Goal: Transaction & Acquisition: Obtain resource

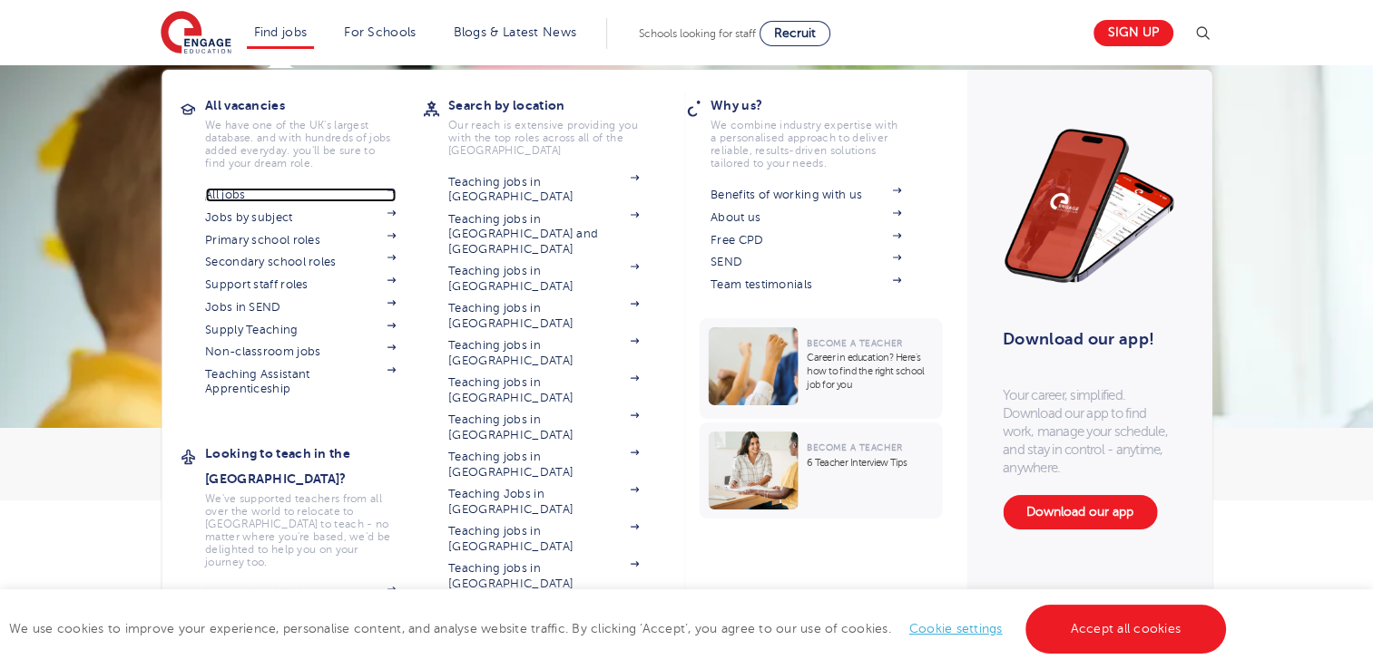
click at [396, 190] on img at bounding box center [390, 190] width 9 height 5
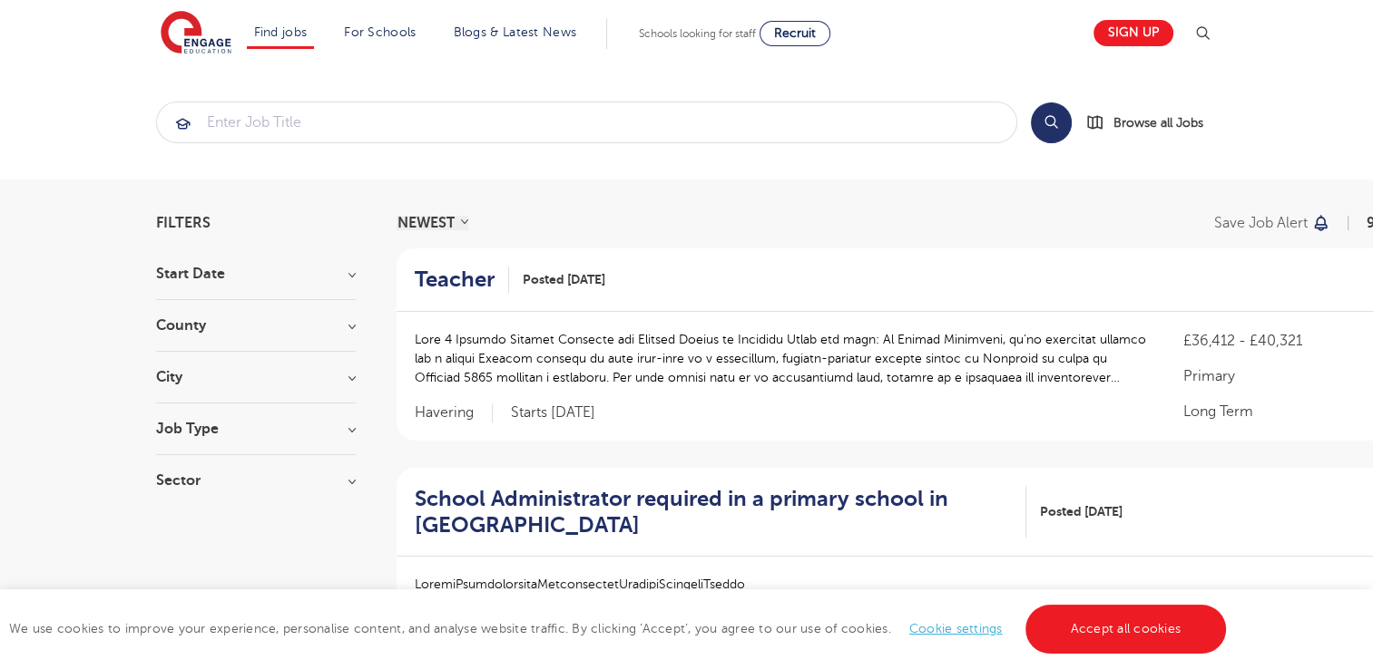
click at [310, 278] on h3 "Start Date" at bounding box center [256, 274] width 200 height 15
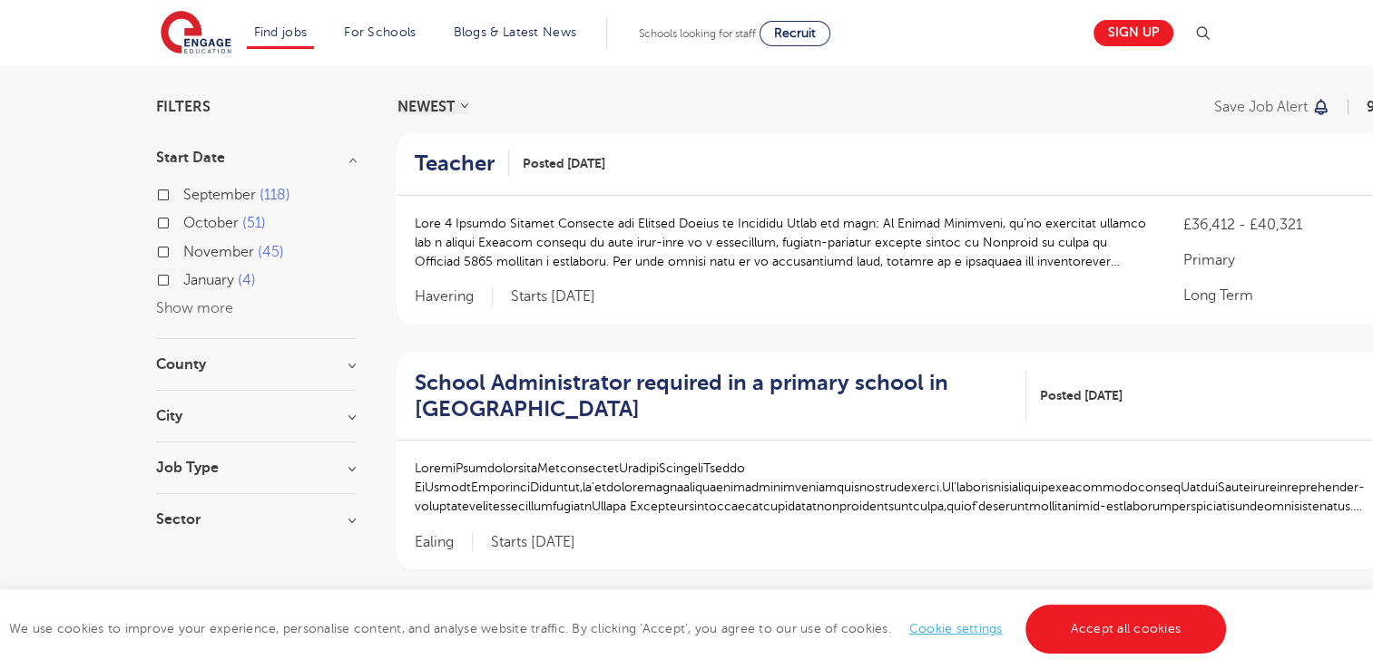
click at [253, 363] on h3 "County" at bounding box center [256, 364] width 200 height 15
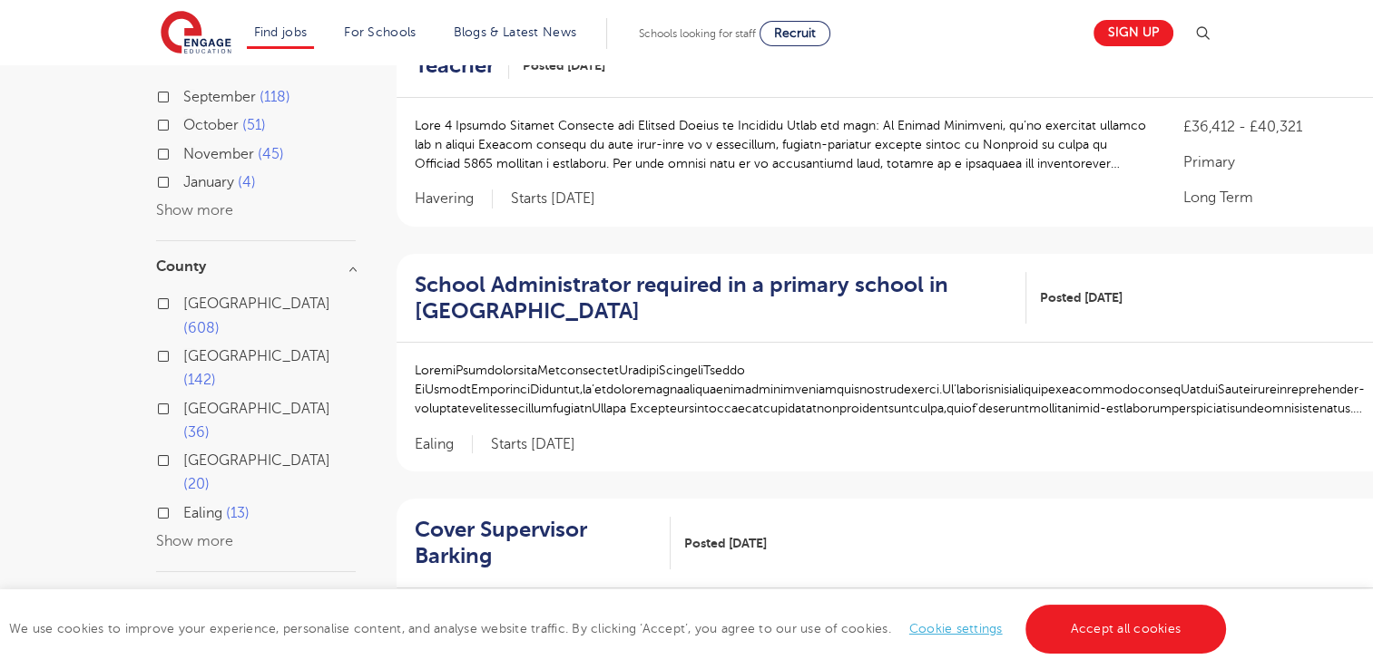
click at [212, 591] on h3 "City" at bounding box center [256, 598] width 200 height 15
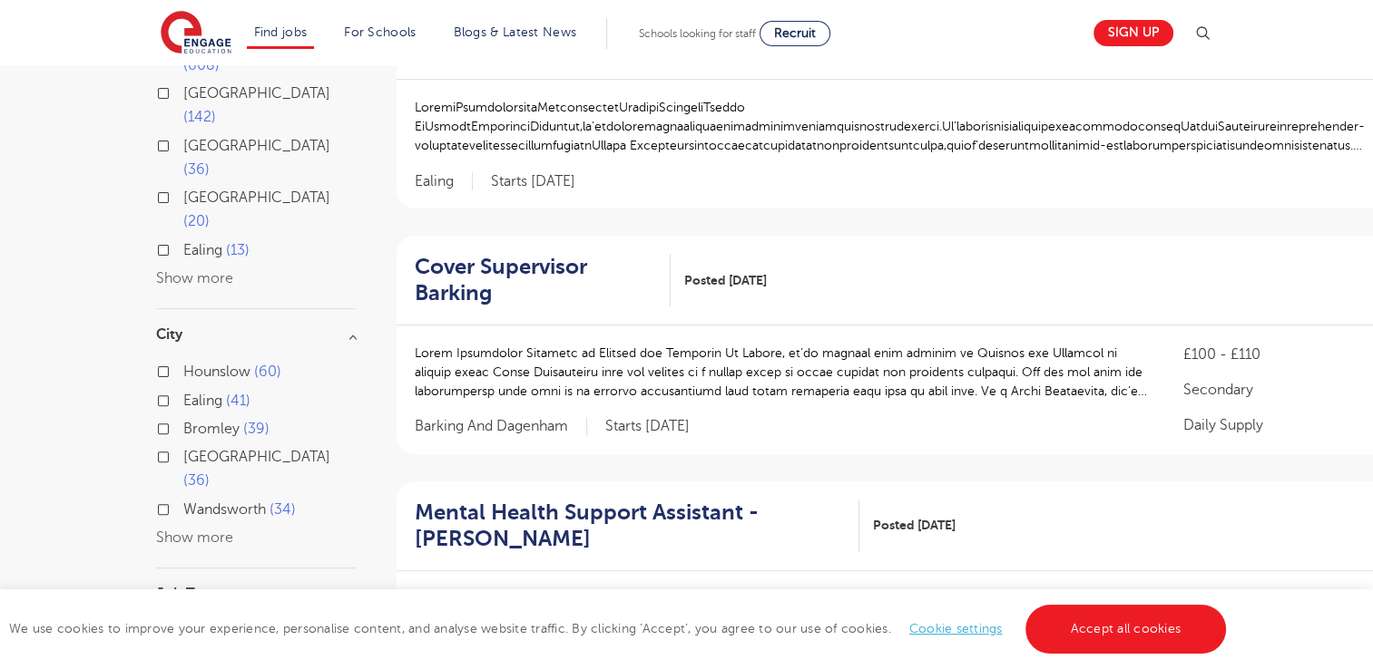
scroll to position [552, 0]
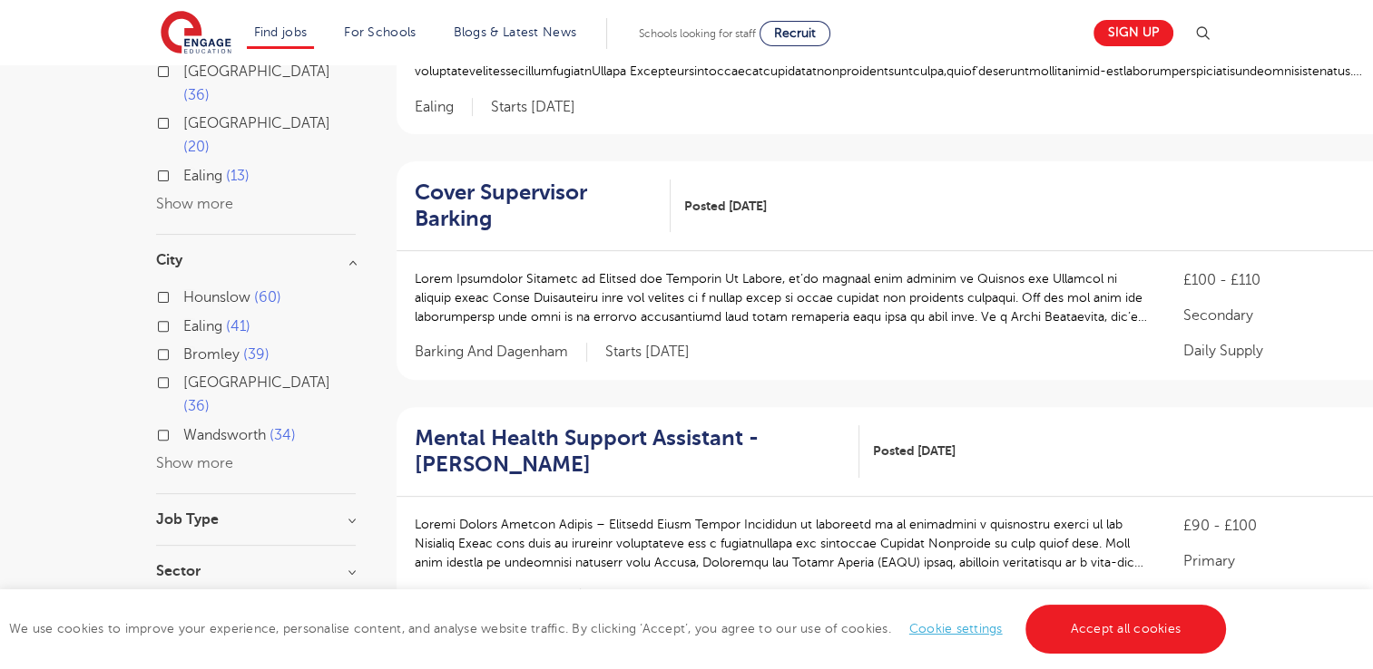
click at [256, 513] on div "Job Type Long Term 124 Daily Supply 40 SEND 35 Support Services 17 Permanent 2" at bounding box center [256, 530] width 200 height 34
click at [327, 513] on h3 "Job Type" at bounding box center [256, 520] width 200 height 15
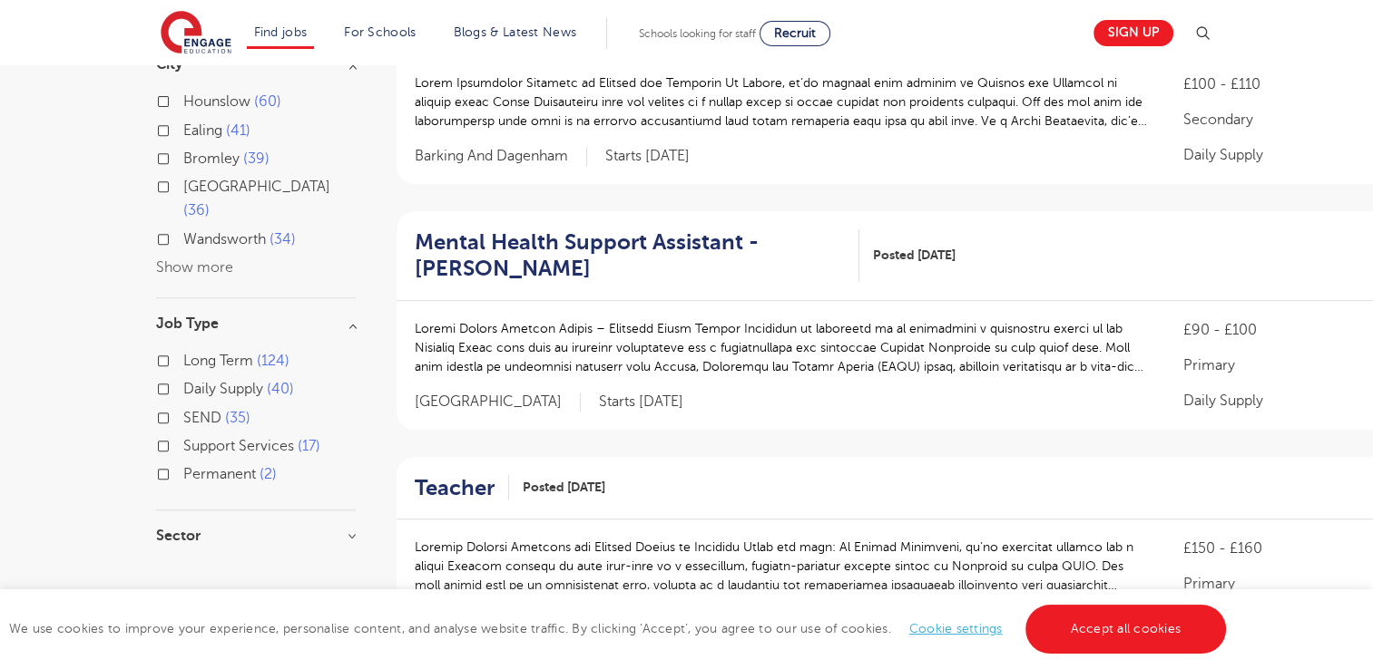
scroll to position [748, 0]
click at [313, 529] on h3 "Sector" at bounding box center [256, 536] width 200 height 15
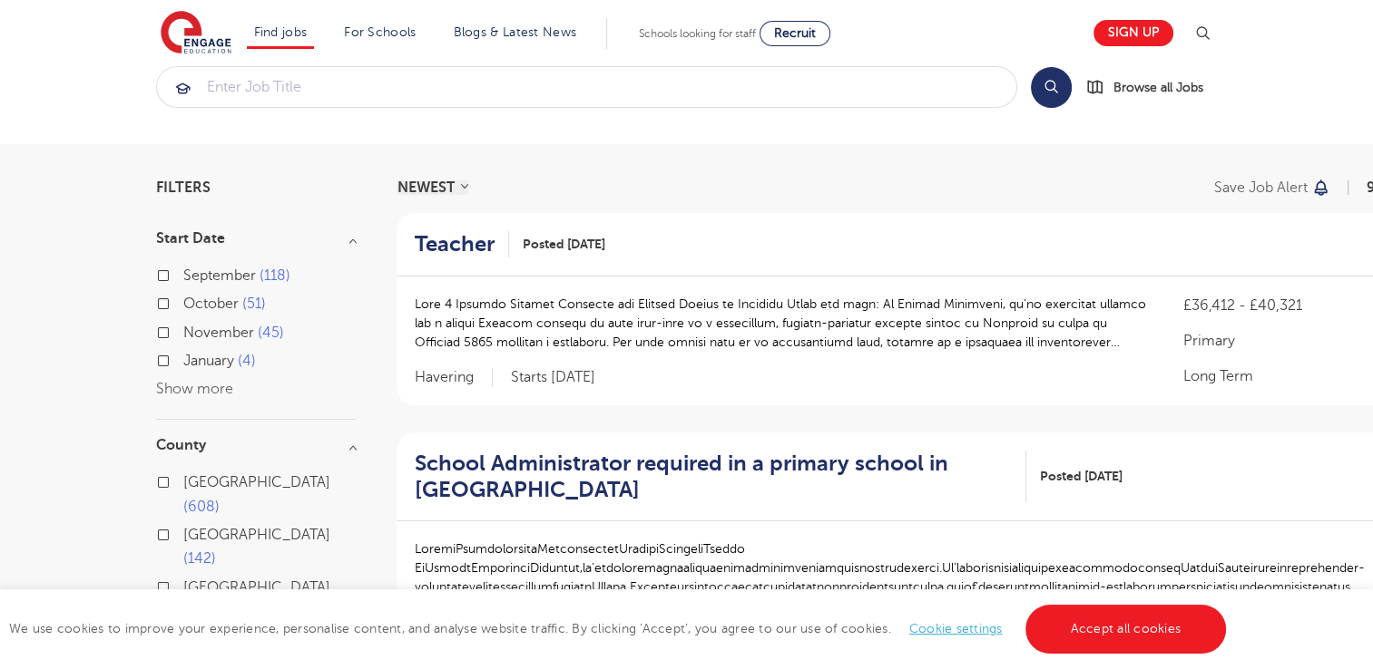
scroll to position [34, 0]
click at [432, 189] on select "NEWEST OLDEST" at bounding box center [432, 188] width 72 height 15
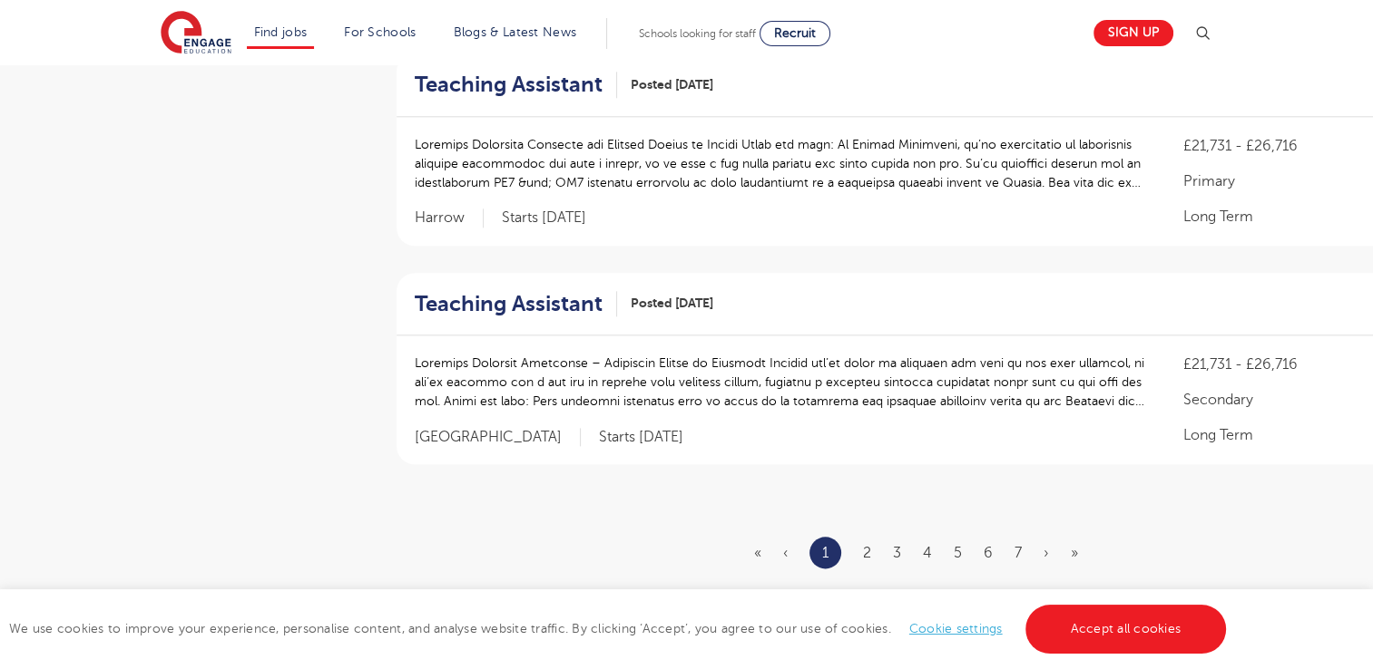
scroll to position [2194, 0]
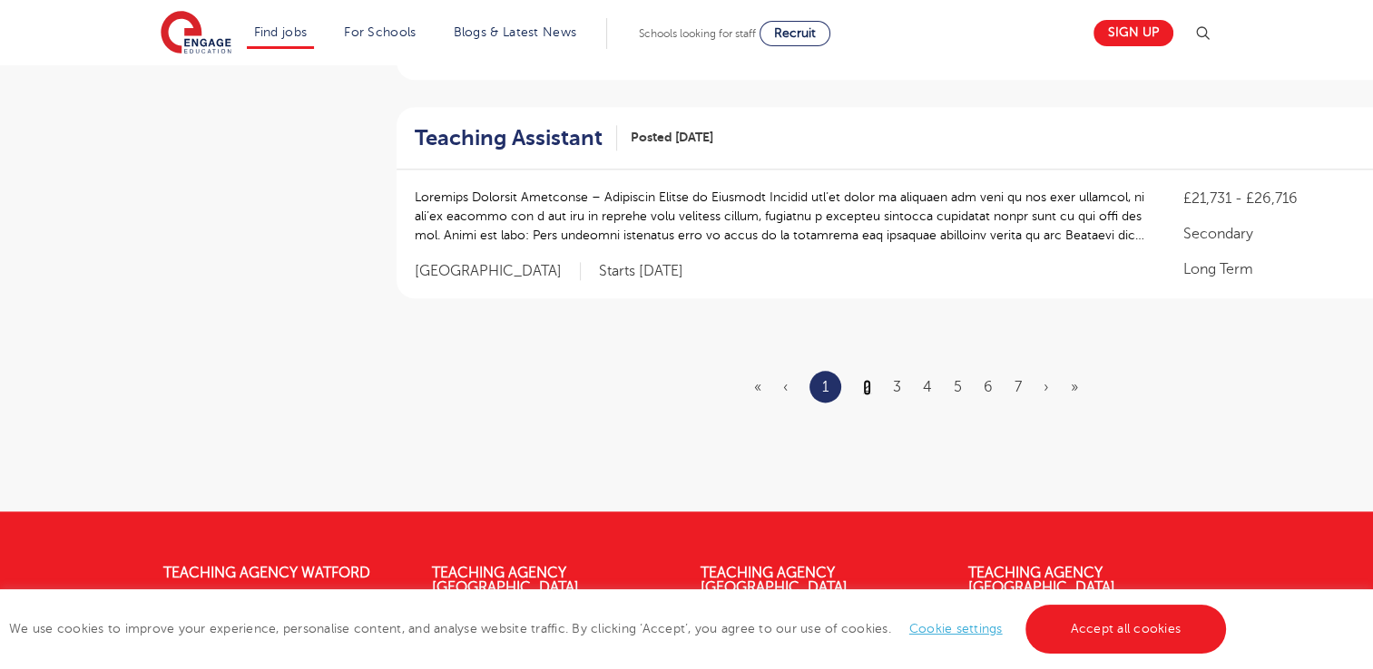
click at [866, 383] on link "2" at bounding box center [867, 387] width 8 height 16
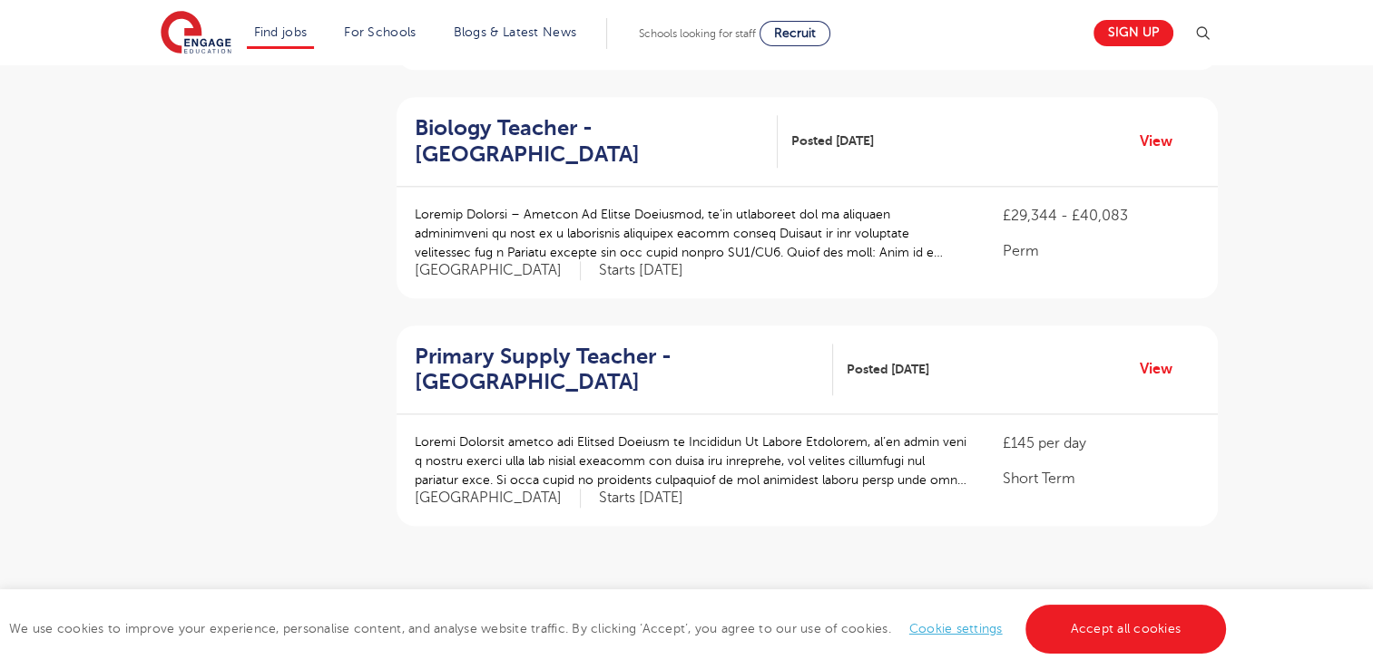
scroll to position [2239, 0]
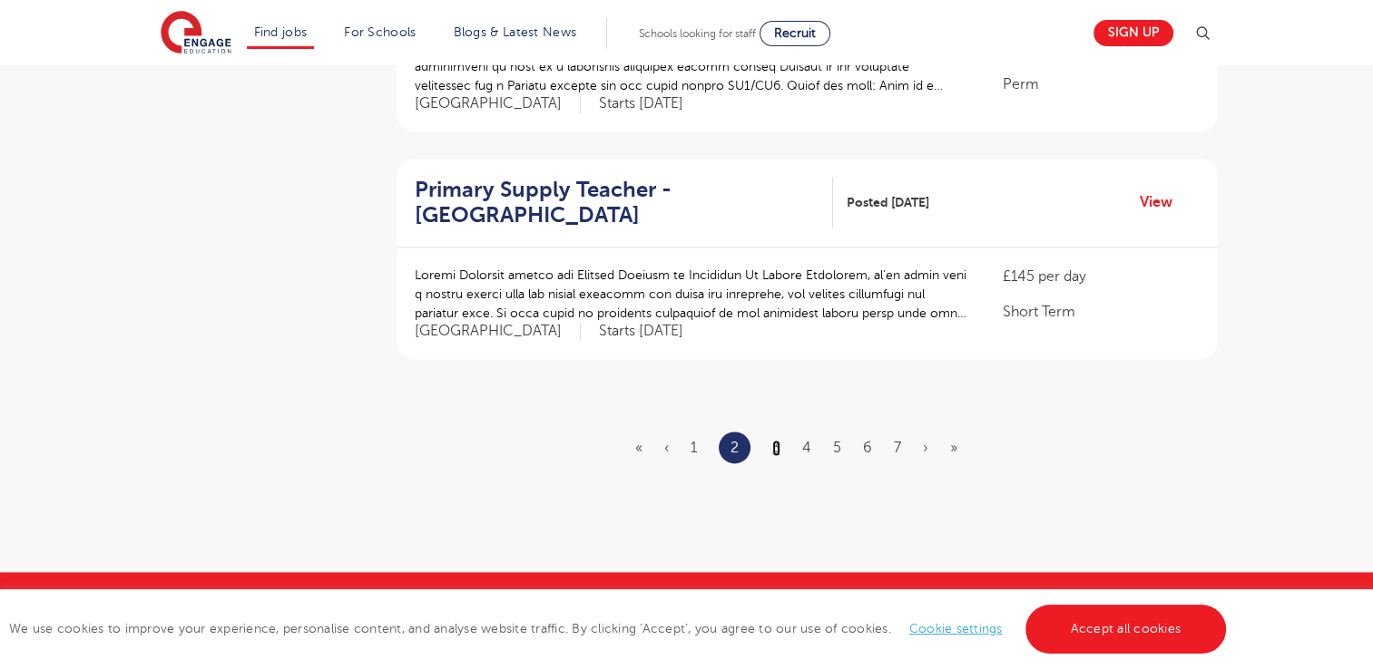
click at [777, 440] on link "3" at bounding box center [776, 448] width 8 height 16
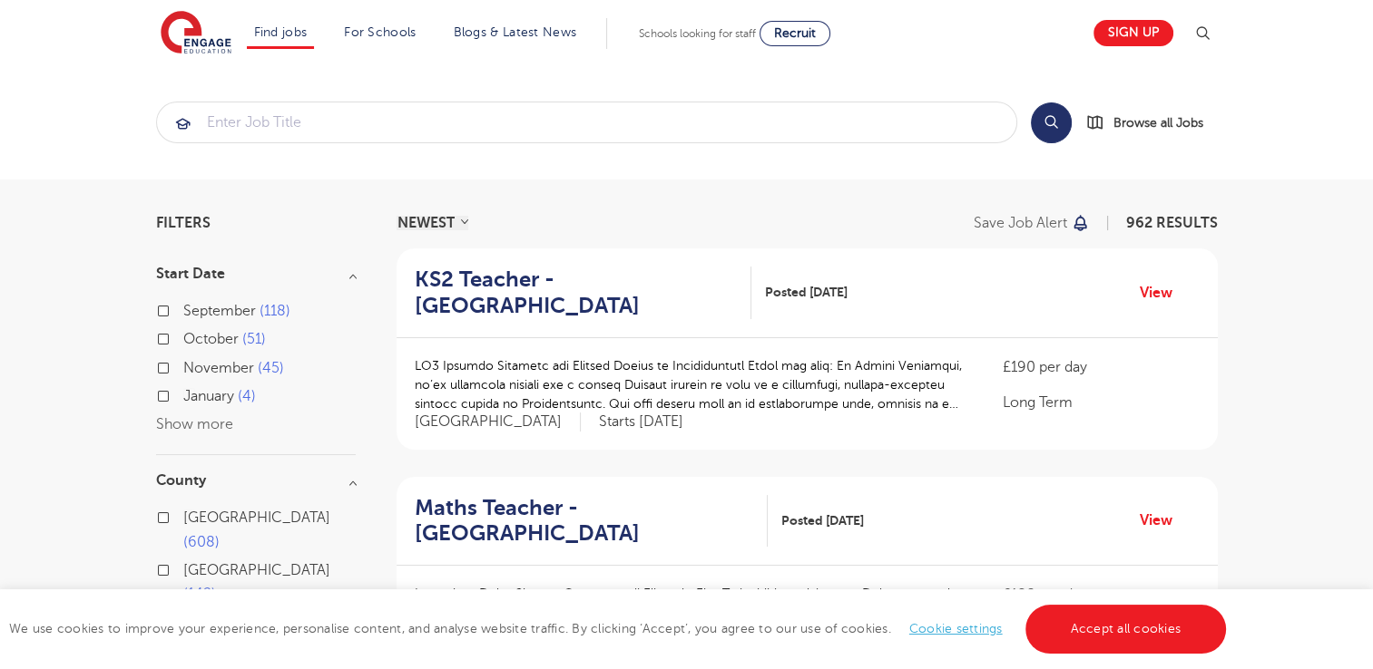
click at [183, 400] on label "January 4" at bounding box center [219, 397] width 73 height 24
click at [183, 400] on input "January 4" at bounding box center [189, 394] width 12 height 12
checkbox input "true"
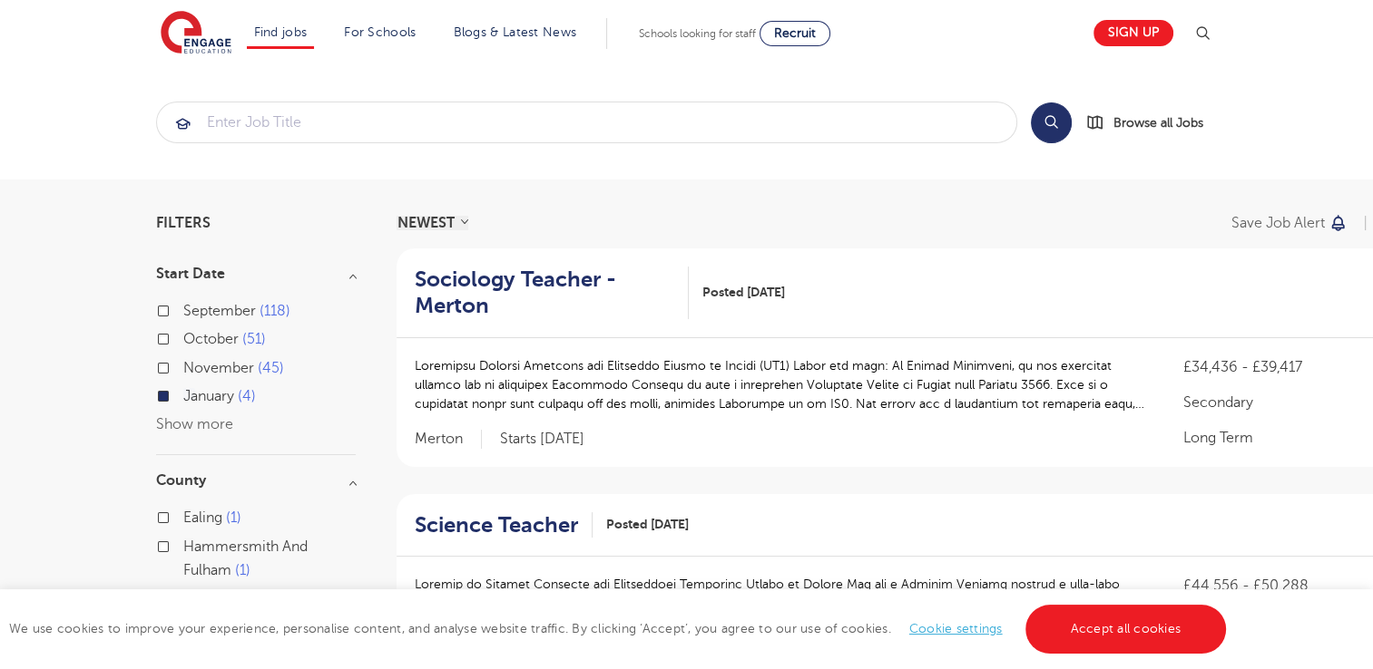
click at [342, 273] on h3 "Start Date" at bounding box center [256, 274] width 200 height 15
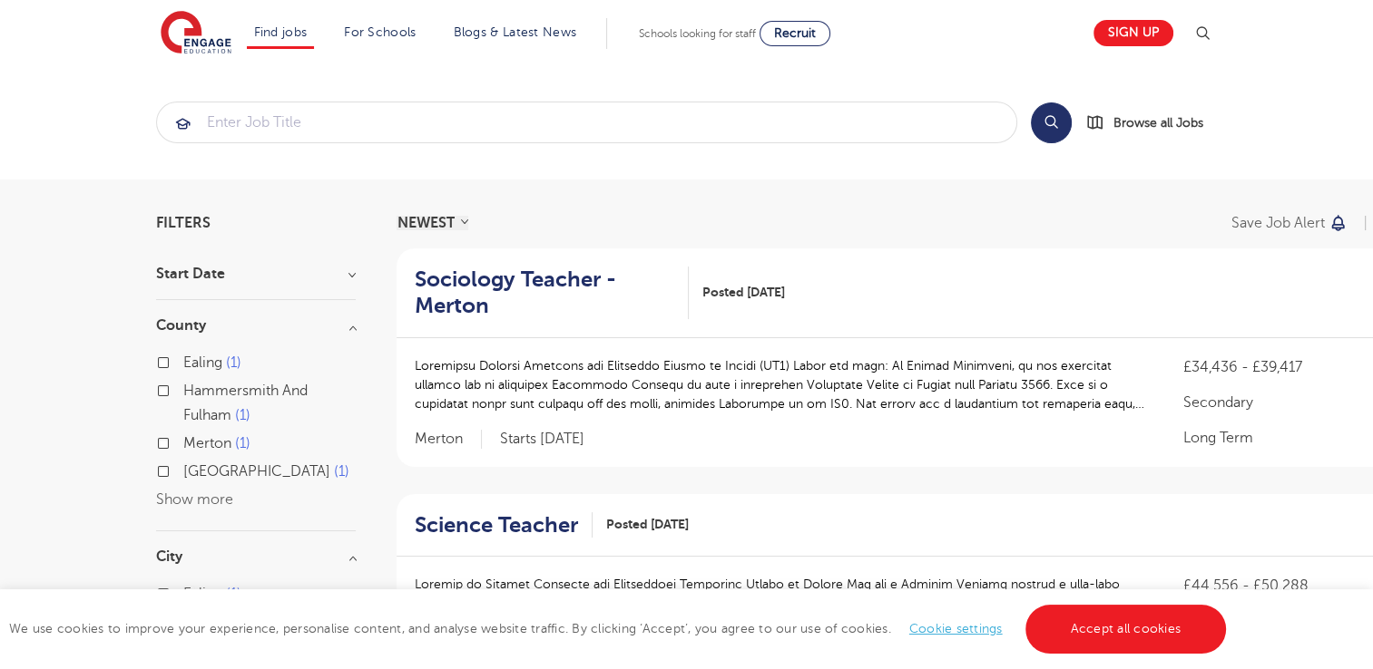
click at [330, 272] on h3 "Start Date" at bounding box center [256, 274] width 200 height 15
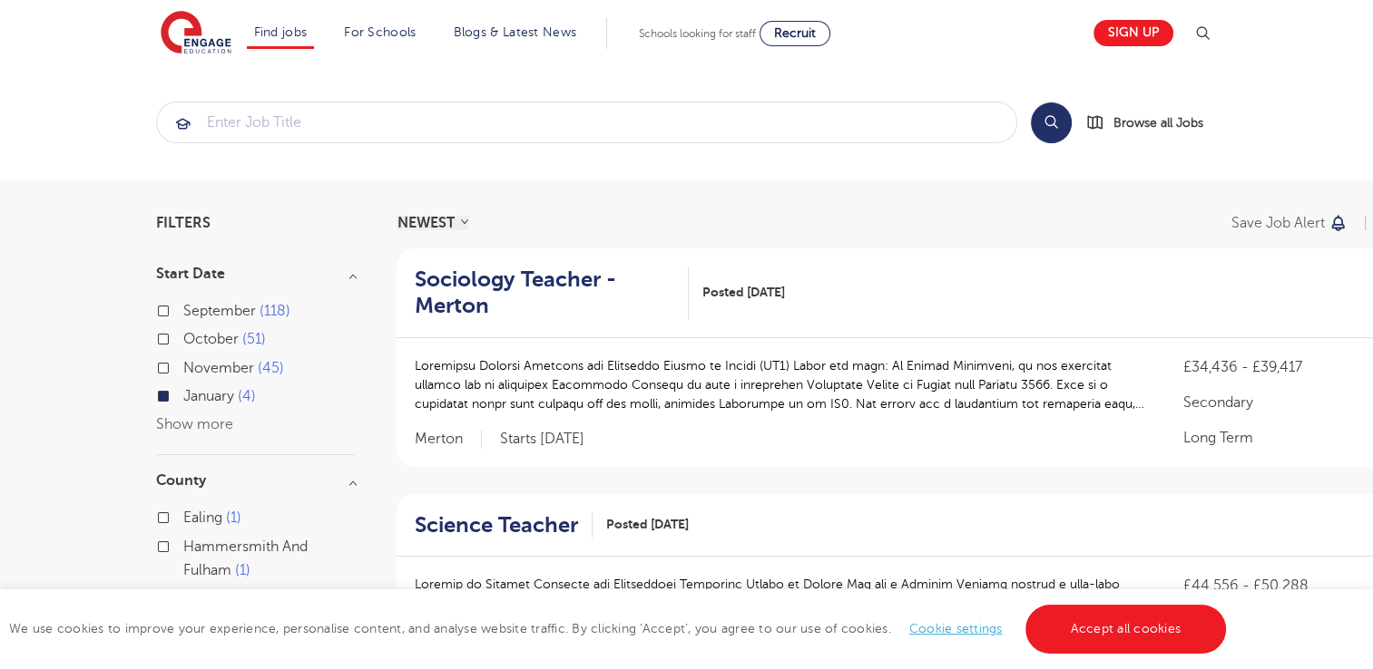
click at [334, 488] on div "Ealing 1 Hammersmith And Fulham 1 Merton 1 Surrey 1 Show more" at bounding box center [256, 578] width 200 height 180
click at [346, 483] on h3 "County" at bounding box center [256, 481] width 200 height 15
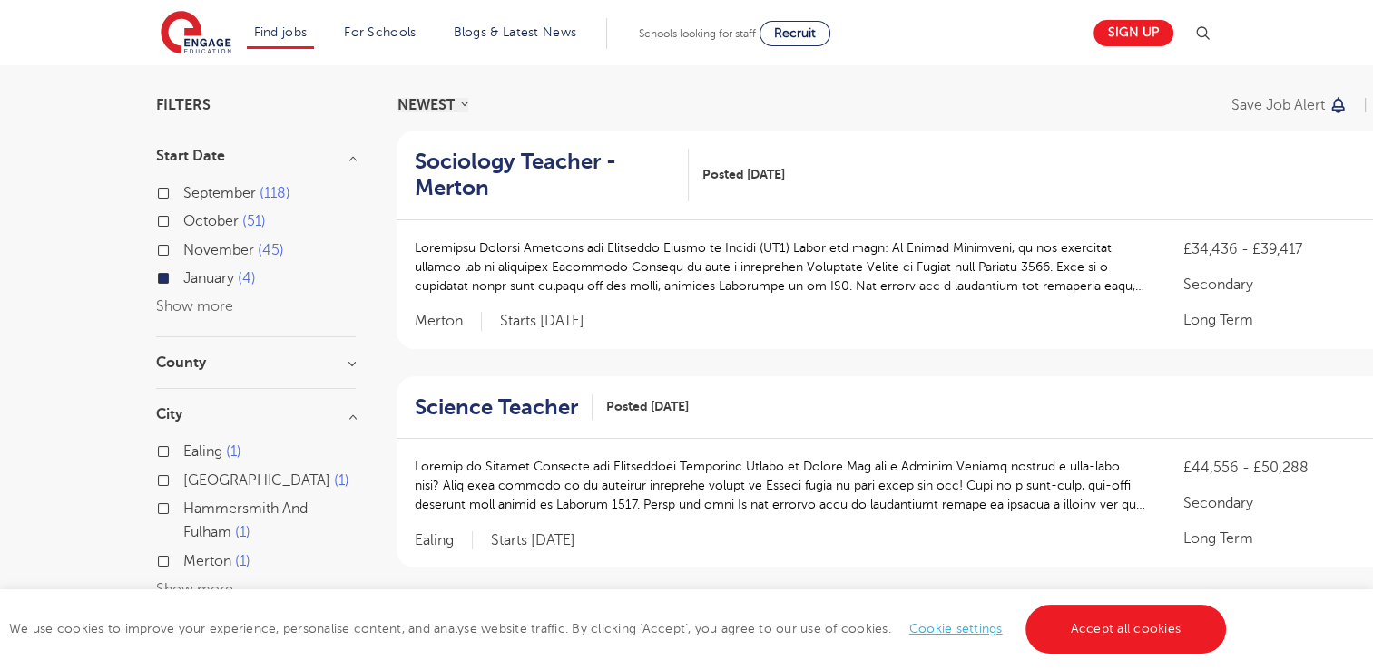
scroll to position [134, 0]
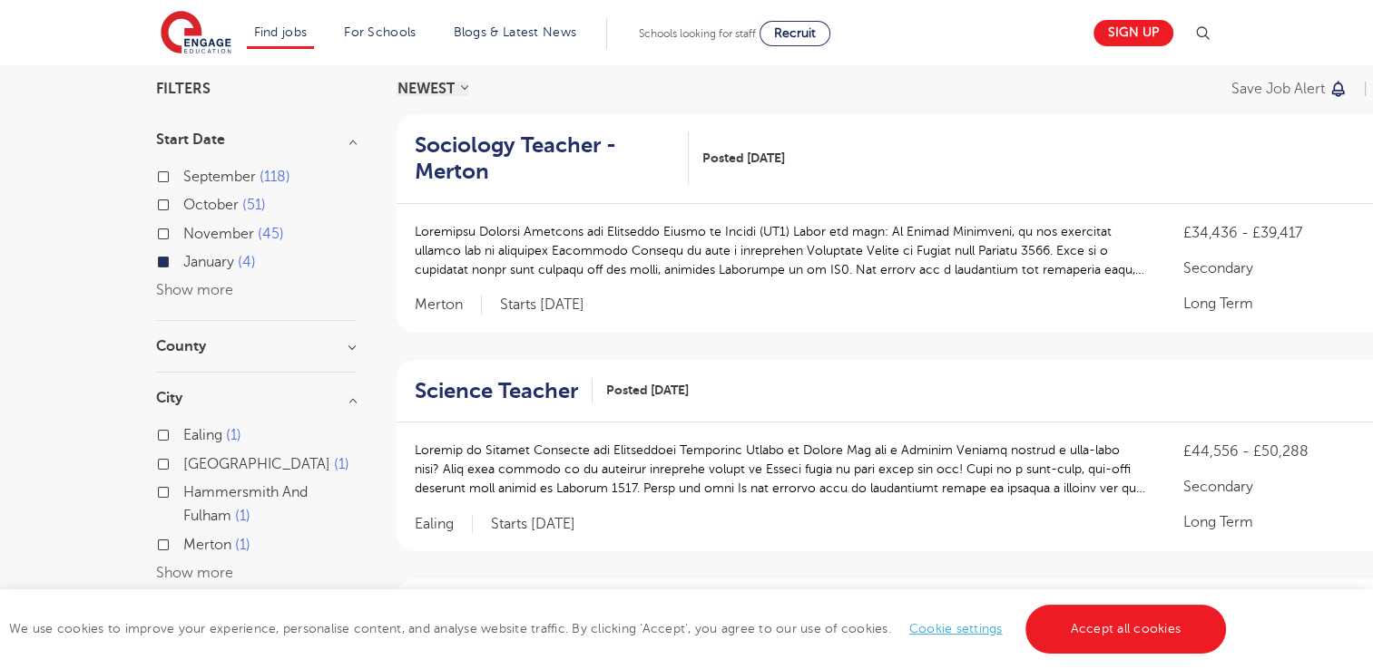
click at [354, 399] on h3 "City" at bounding box center [256, 398] width 200 height 15
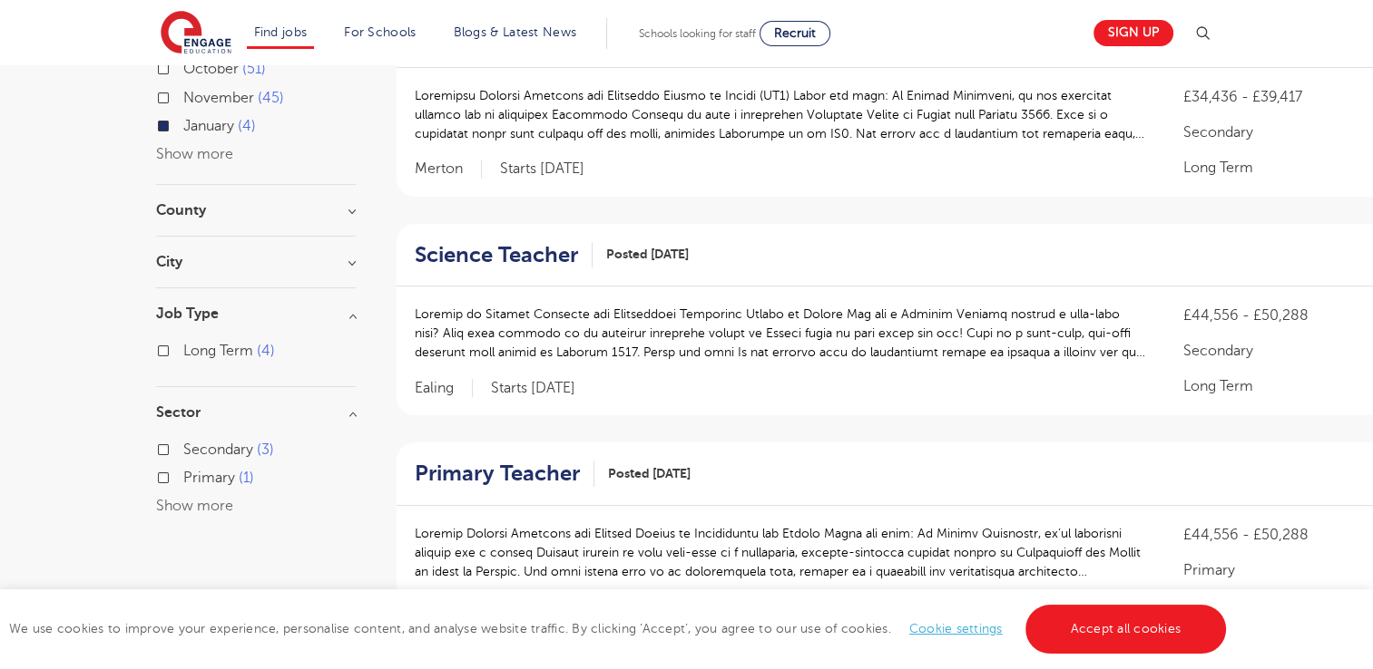
click at [341, 314] on h3 "Job Type" at bounding box center [256, 314] width 200 height 15
click at [337, 370] on h3 "Sector" at bounding box center [256, 365] width 200 height 15
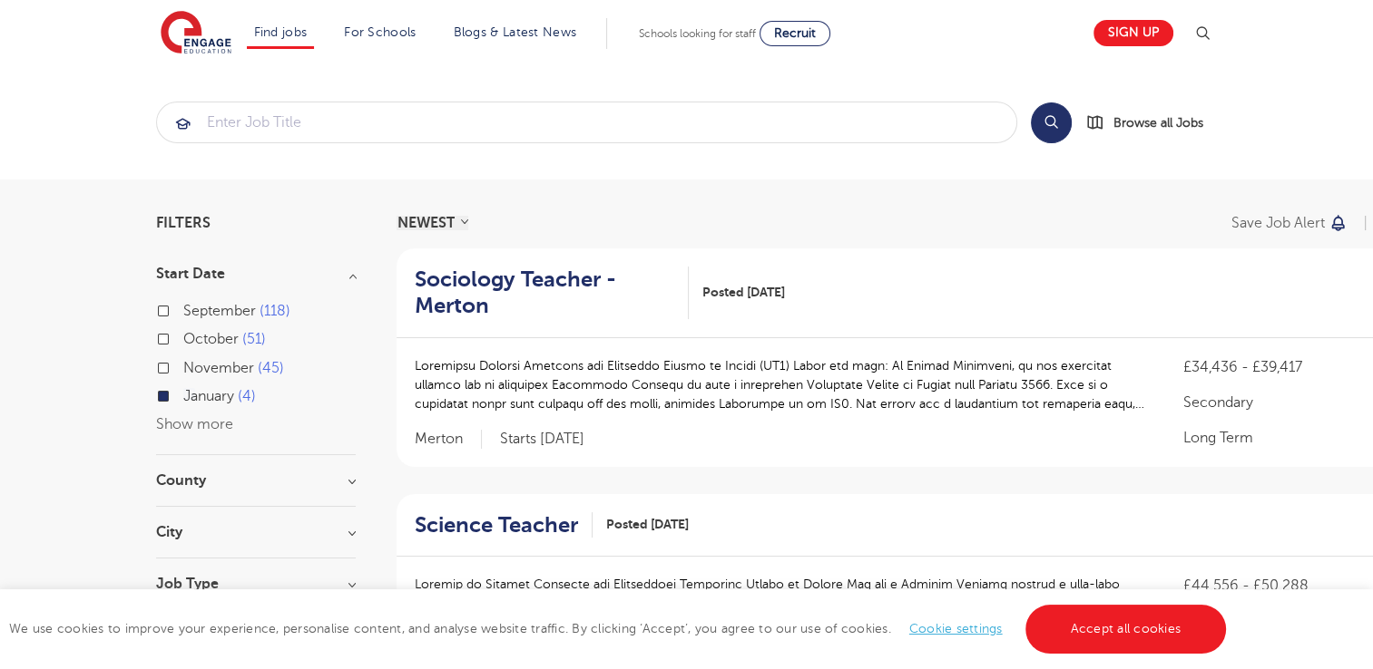
click at [183, 397] on label "January 4" at bounding box center [219, 397] width 73 height 24
click at [183, 397] on input "January 4" at bounding box center [189, 394] width 12 height 12
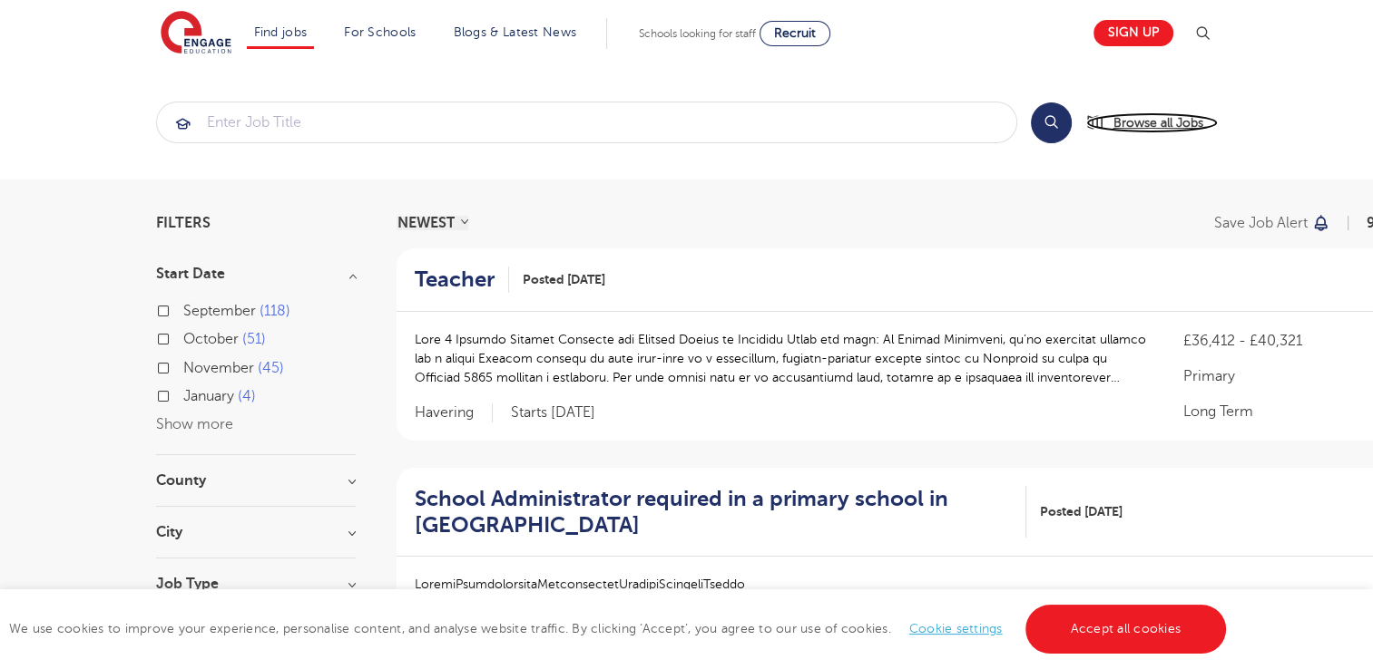
click at [1141, 122] on span "Browse all Jobs" at bounding box center [1158, 122] width 90 height 21
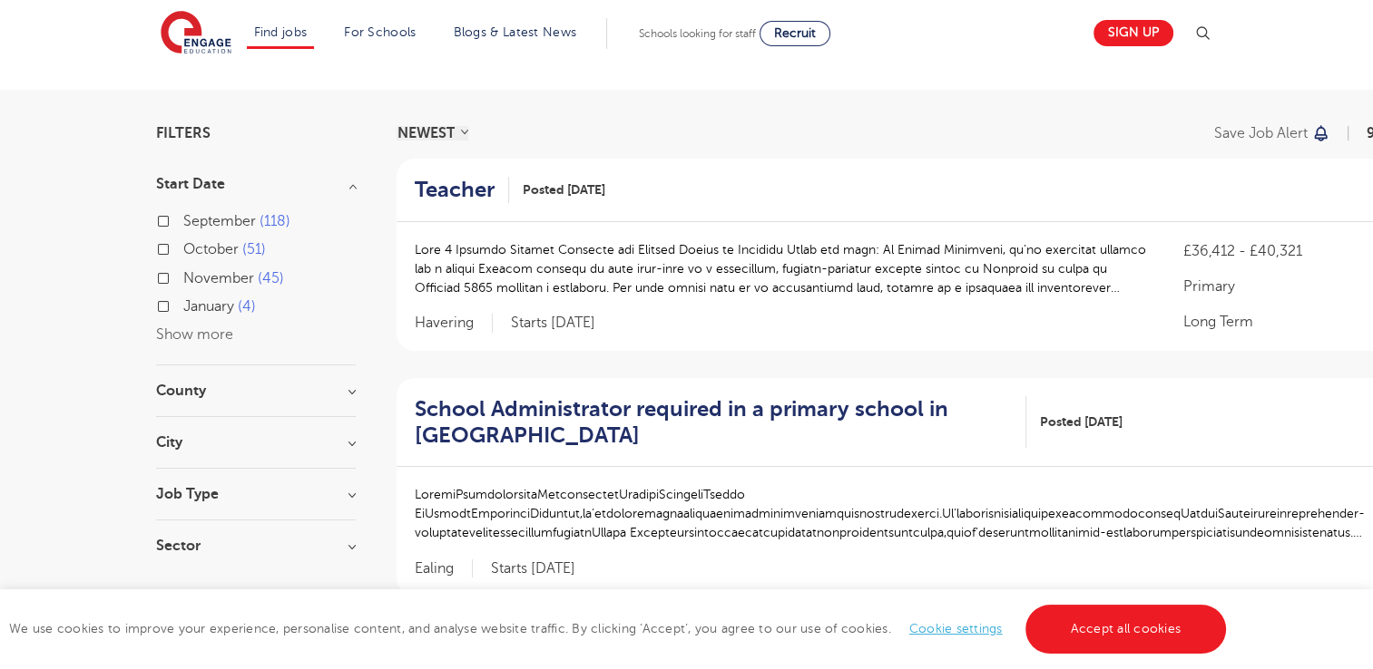
scroll to position [94, 0]
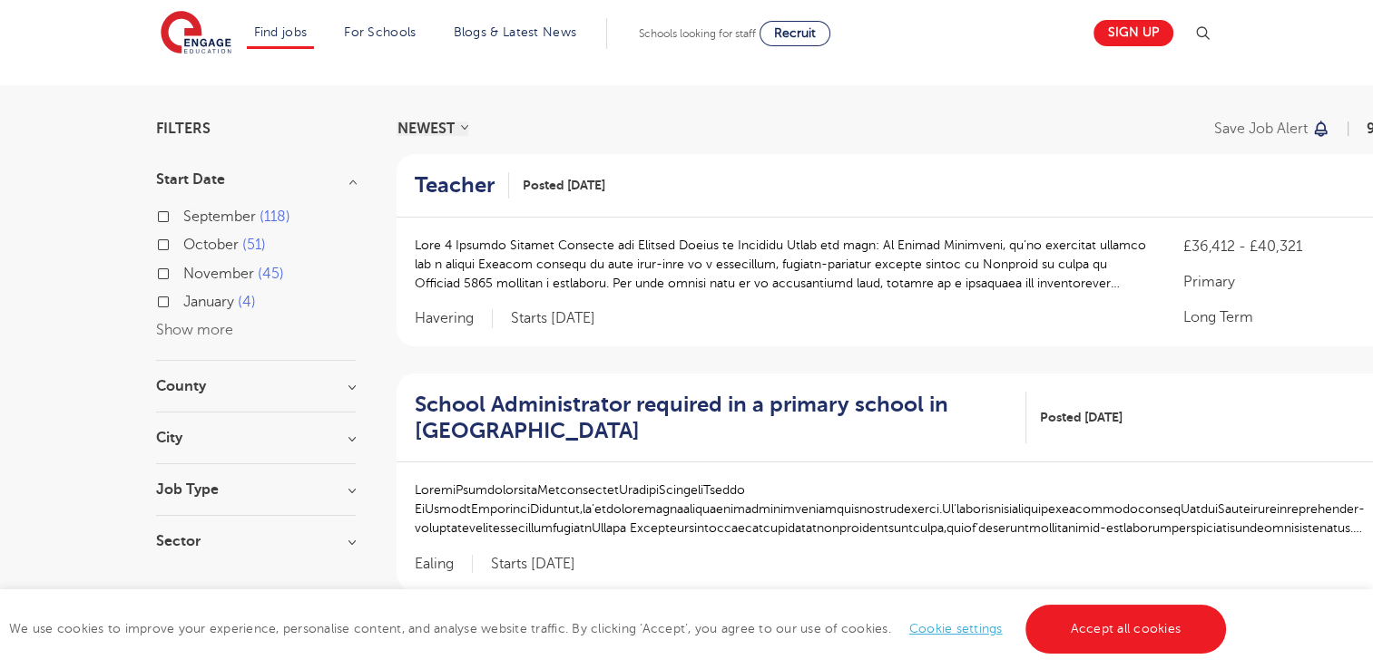
click at [200, 184] on h3 "Start Date" at bounding box center [256, 179] width 200 height 15
click at [196, 236] on h3 "County" at bounding box center [256, 231] width 200 height 15
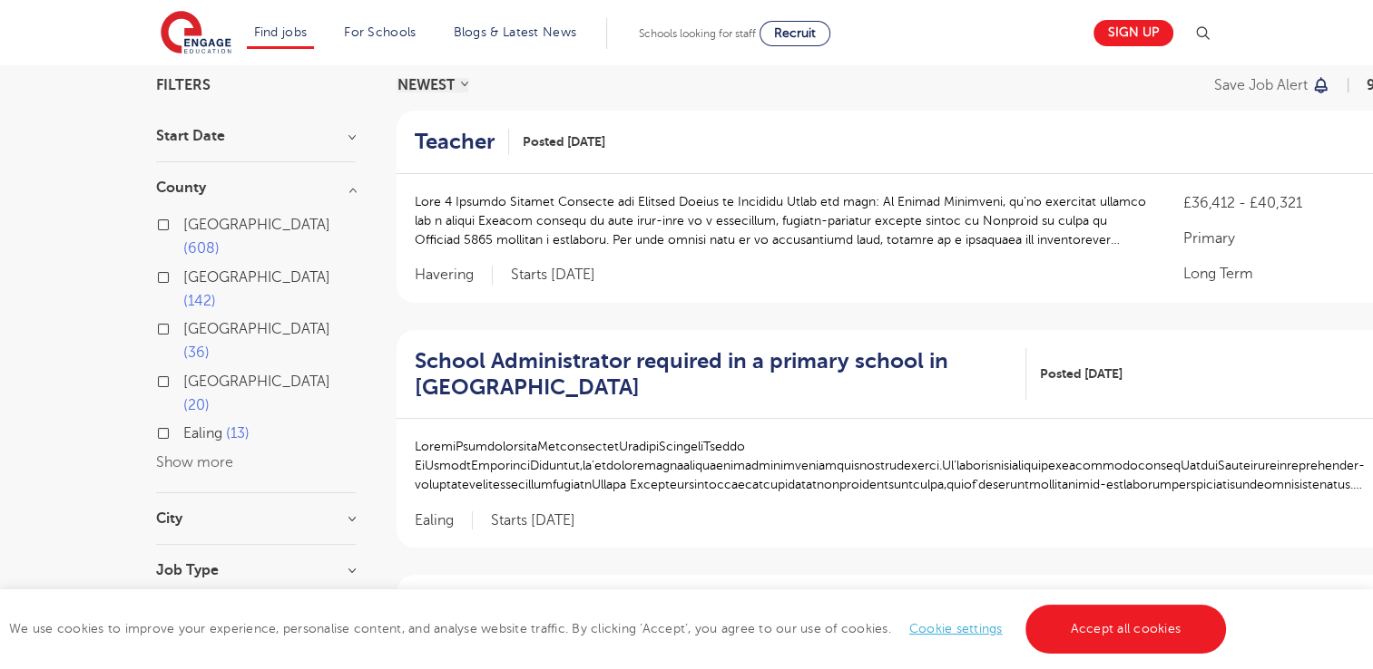
scroll to position [140, 0]
click at [206, 187] on h3 "County" at bounding box center [256, 186] width 200 height 15
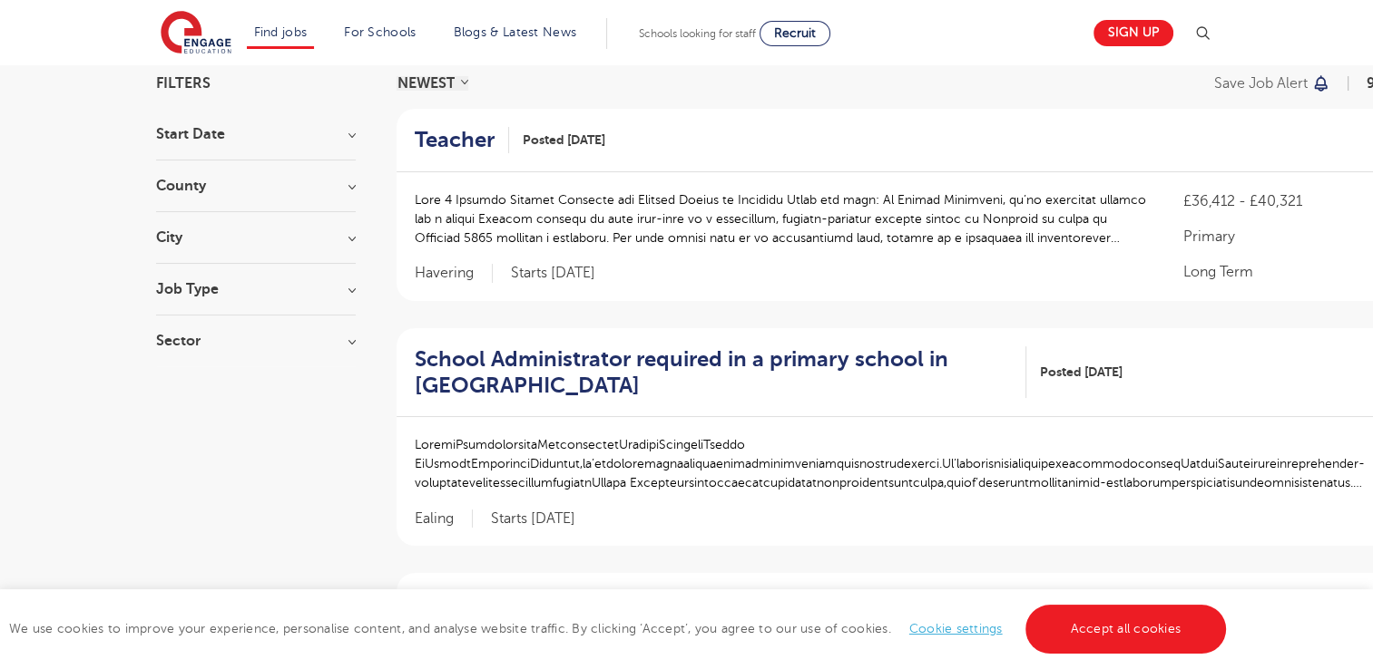
click at [256, 233] on h3 "City" at bounding box center [256, 237] width 200 height 15
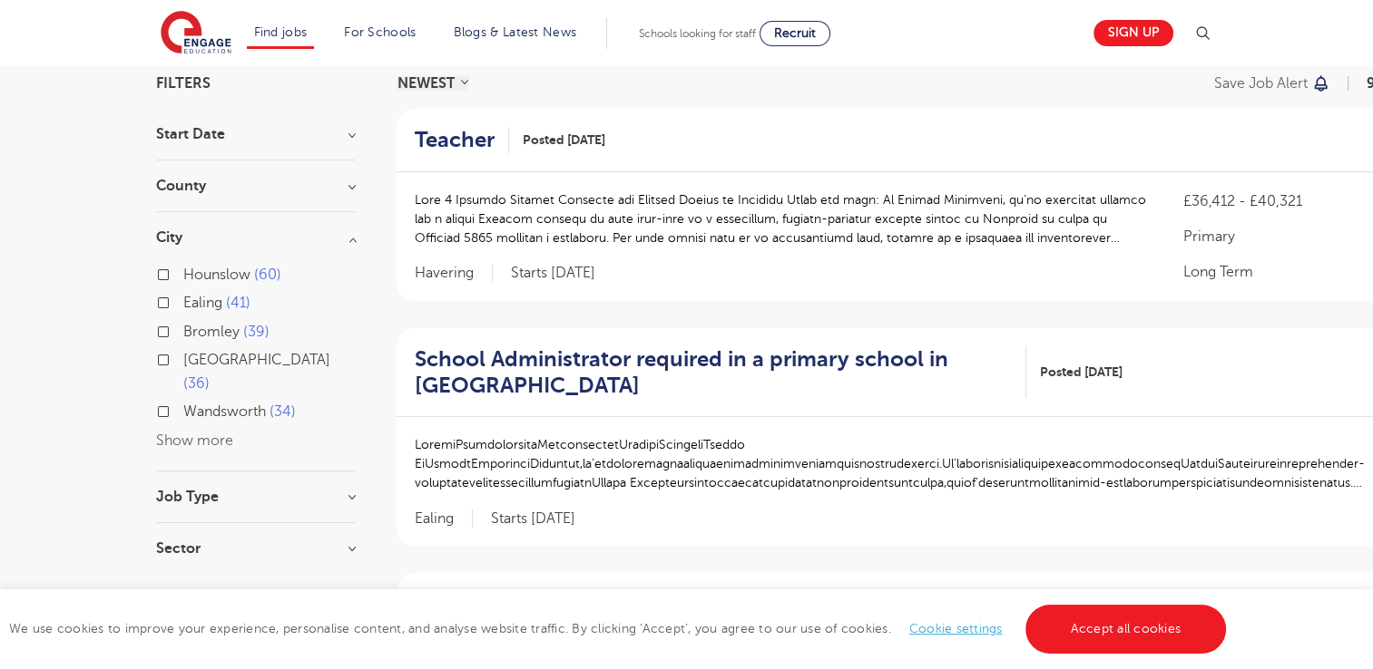
click at [256, 233] on h3 "City" at bounding box center [256, 237] width 200 height 15
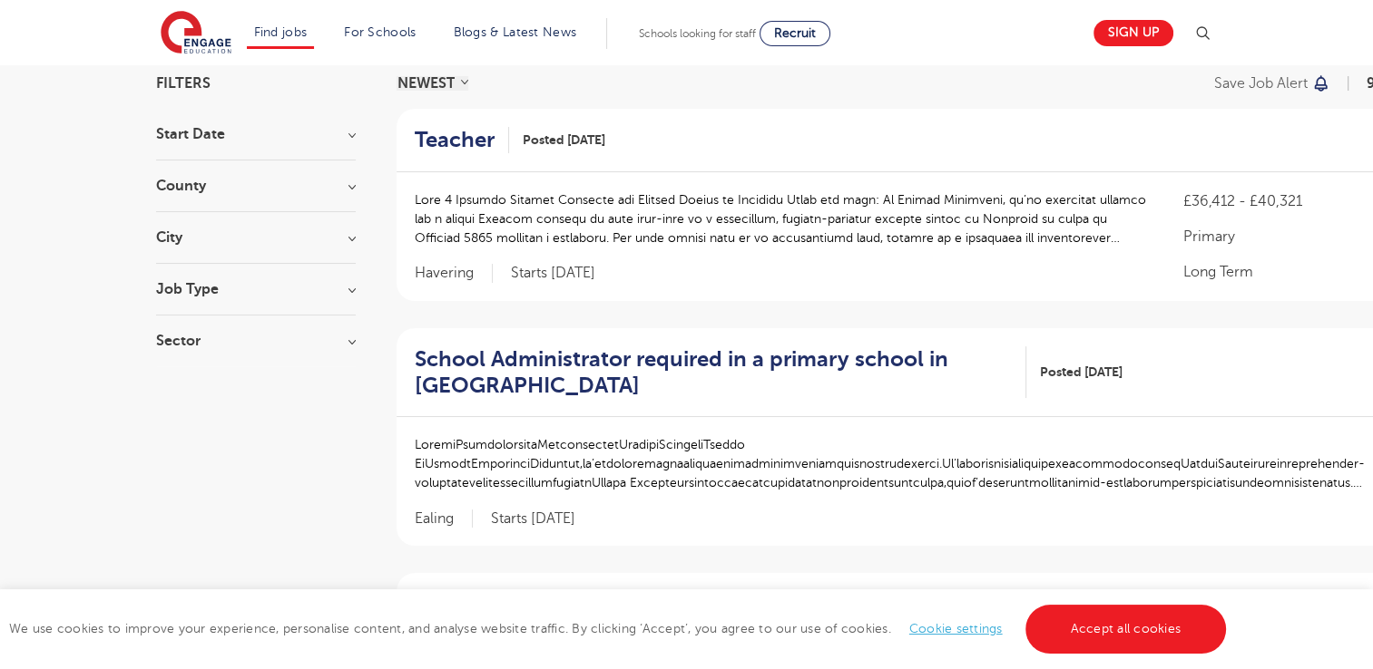
click at [284, 339] on h3 "Sector" at bounding box center [256, 341] width 200 height 15
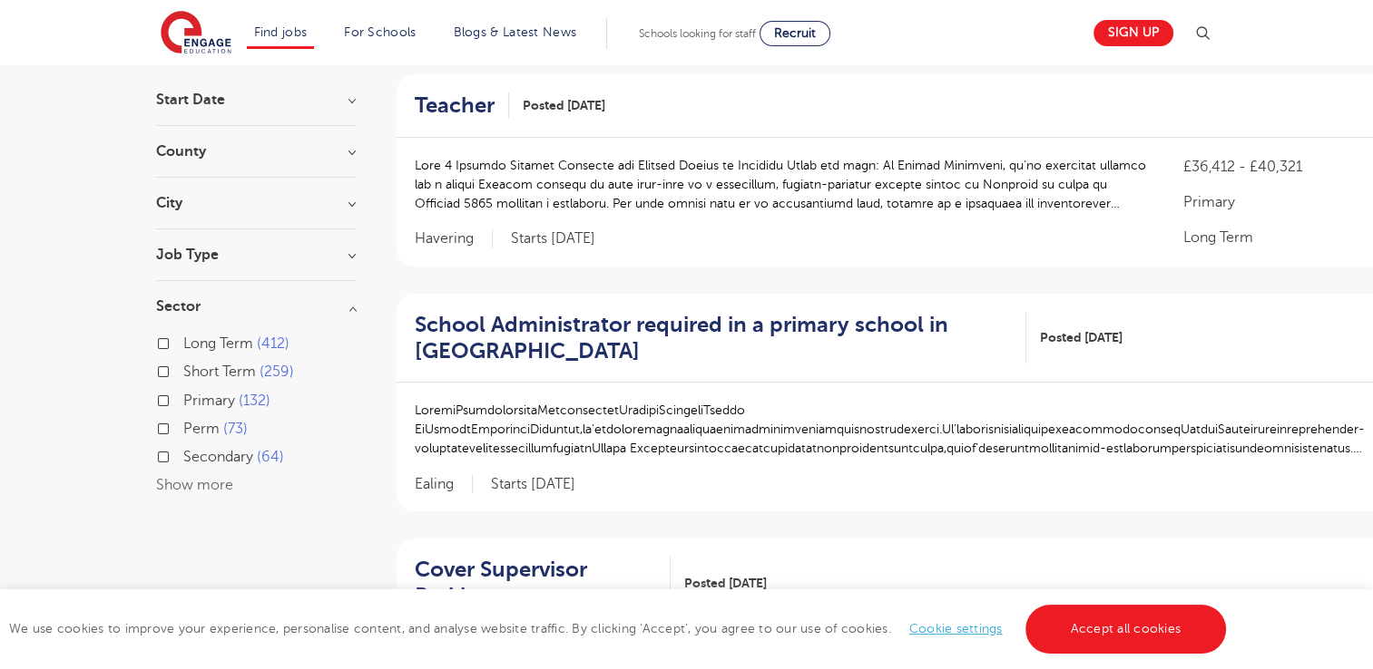
scroll to position [176, 0]
click at [231, 291] on section "Start Date September 118 October 51 November 45 January 4 Show more County Lond…" at bounding box center [256, 303] width 200 height 424
click at [176, 303] on h3 "Sector" at bounding box center [256, 305] width 200 height 15
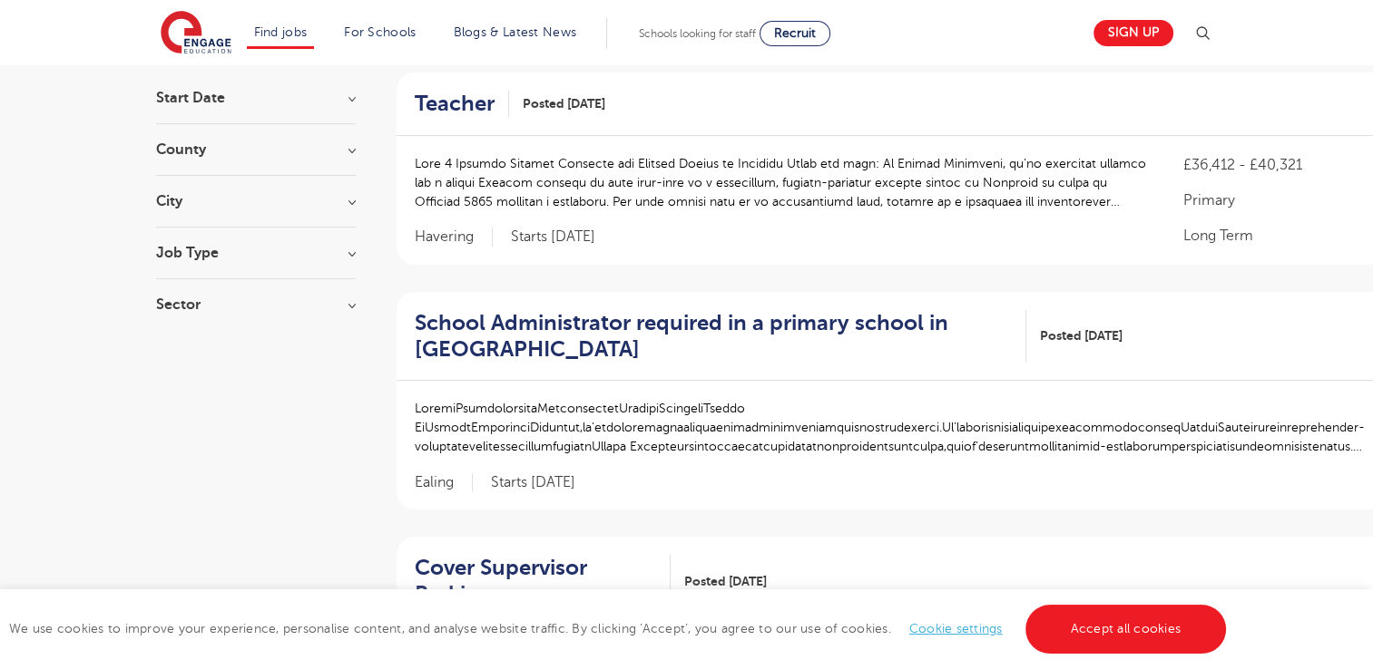
click at [231, 269] on div "Job Type Long Term 124 Daily Supply 40 SEND 35 Support Services 17 Permanent 2" at bounding box center [256, 263] width 200 height 34
click at [200, 246] on h3 "Job Type" at bounding box center [256, 253] width 200 height 15
click at [201, 246] on h3 "Job Type" at bounding box center [256, 253] width 200 height 15
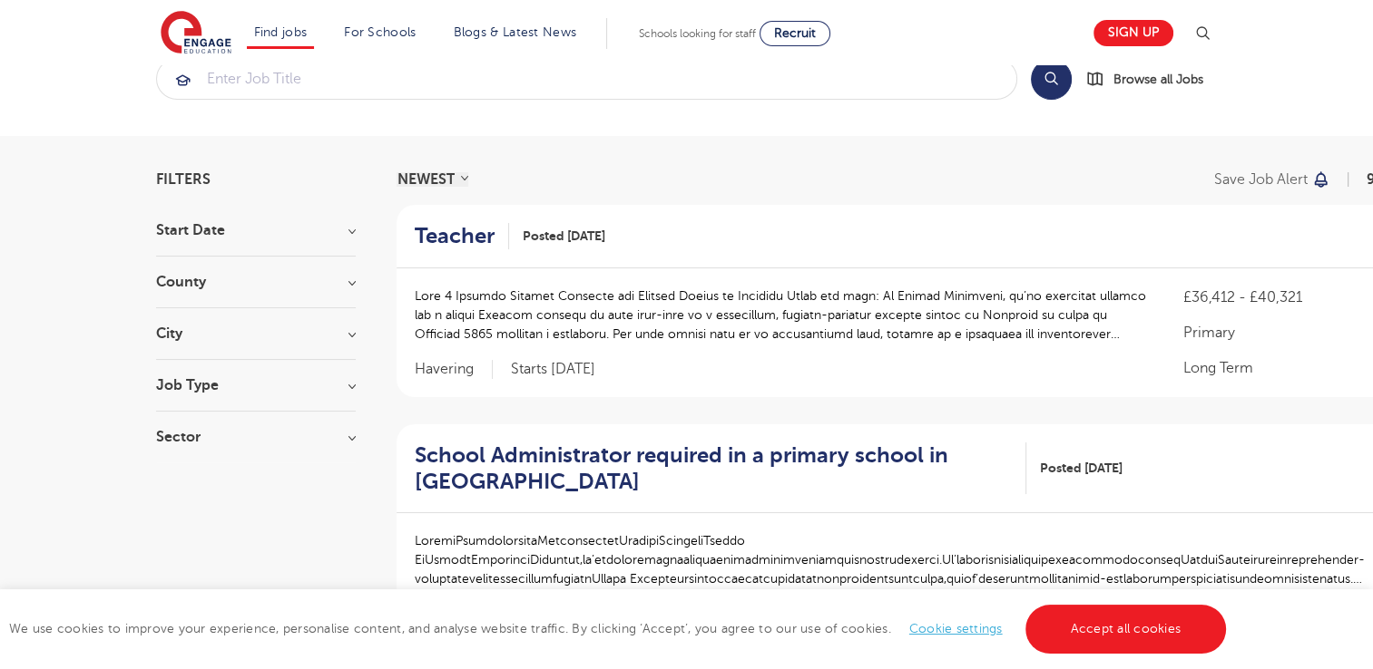
scroll to position [0, 0]
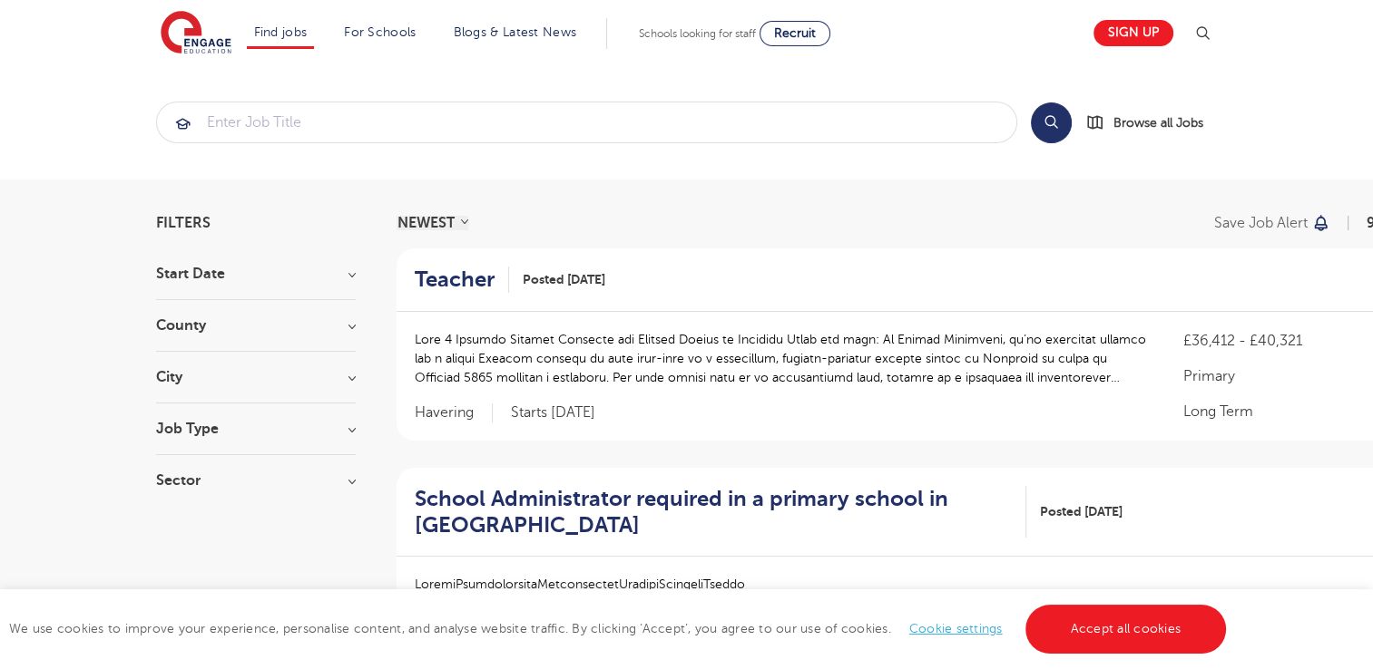
click at [200, 269] on h3 "Start Date" at bounding box center [256, 274] width 200 height 15
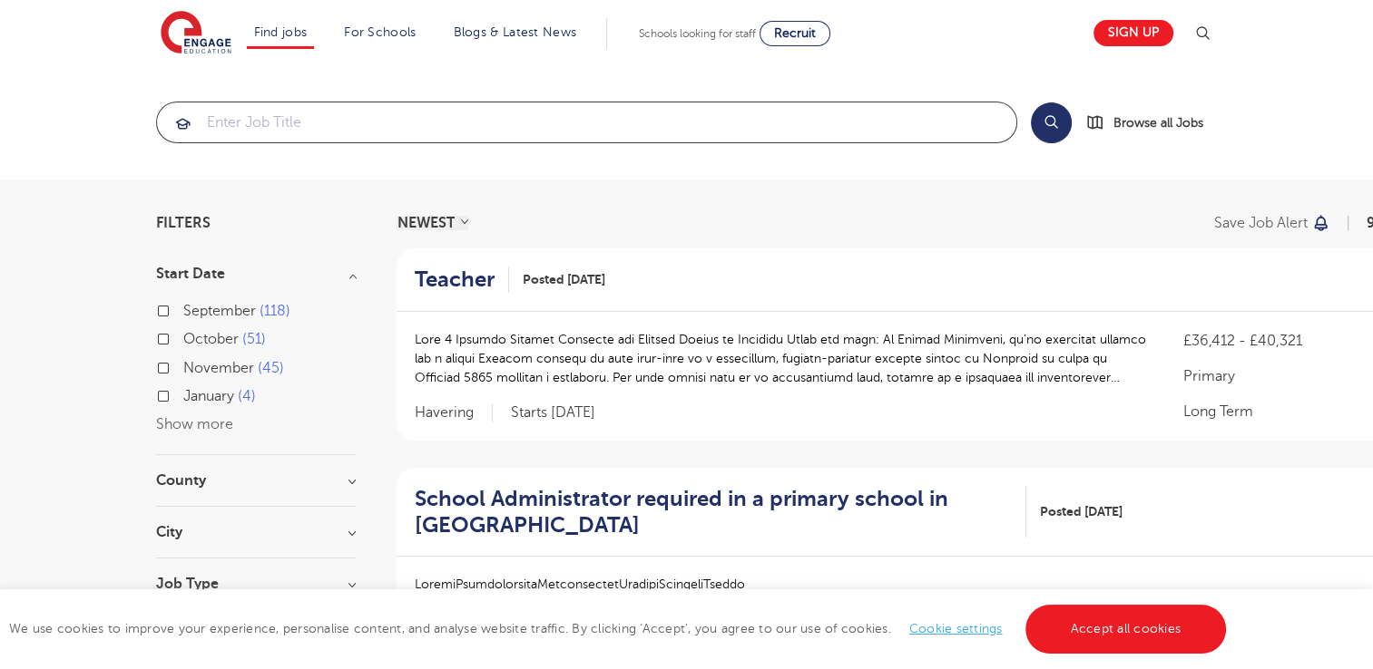
click at [733, 119] on input "search" at bounding box center [586, 123] width 859 height 40
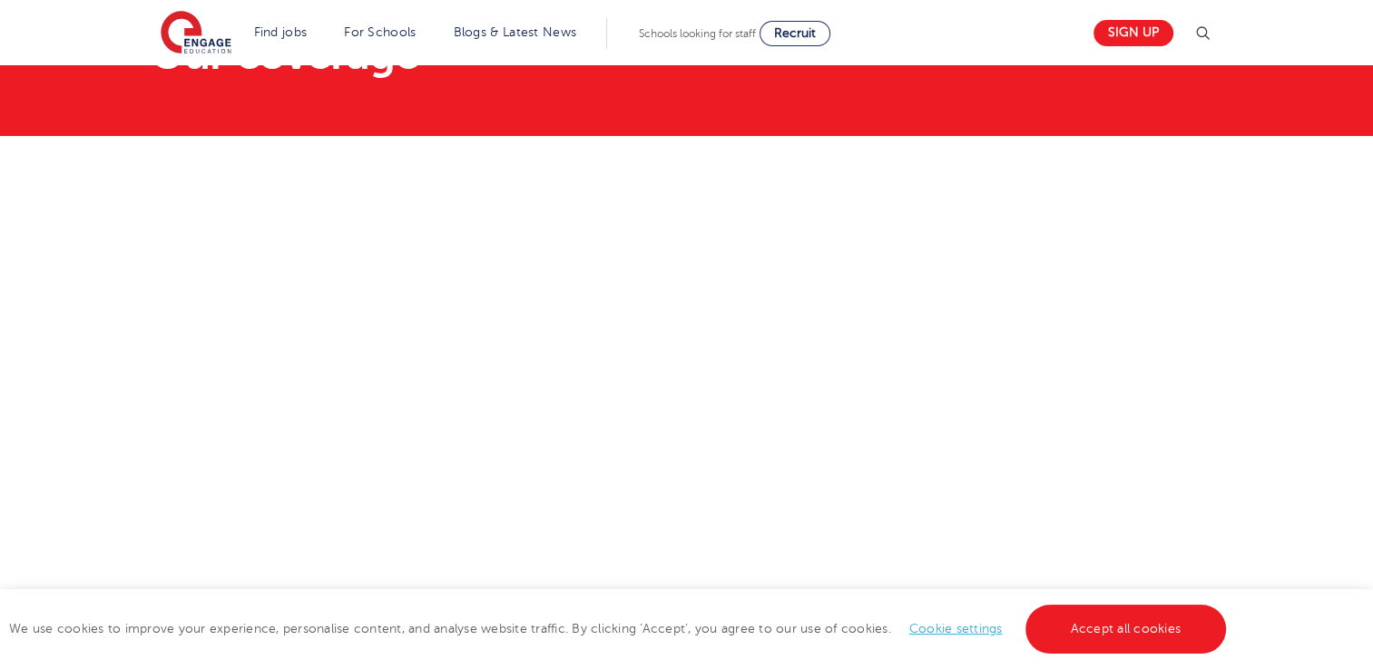
scroll to position [169, 0]
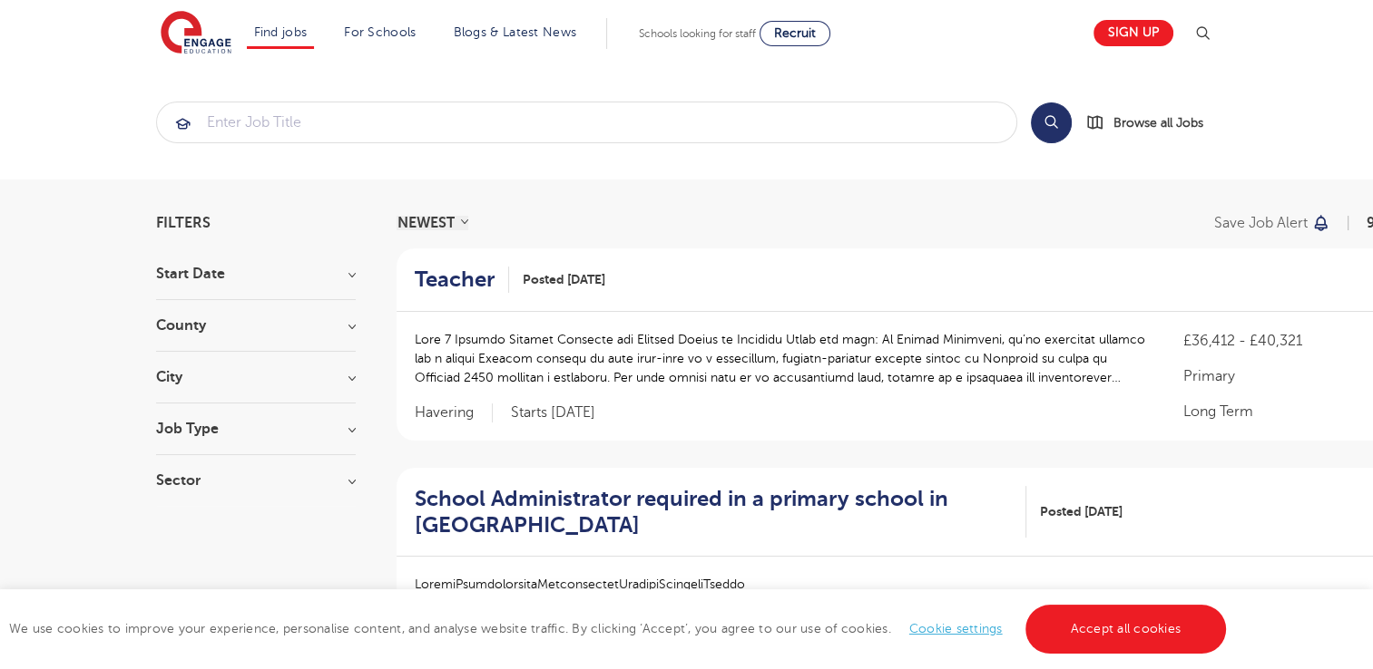
click at [283, 280] on h3 "Start Date" at bounding box center [256, 274] width 200 height 15
